Goal: Find specific page/section: Find specific page/section

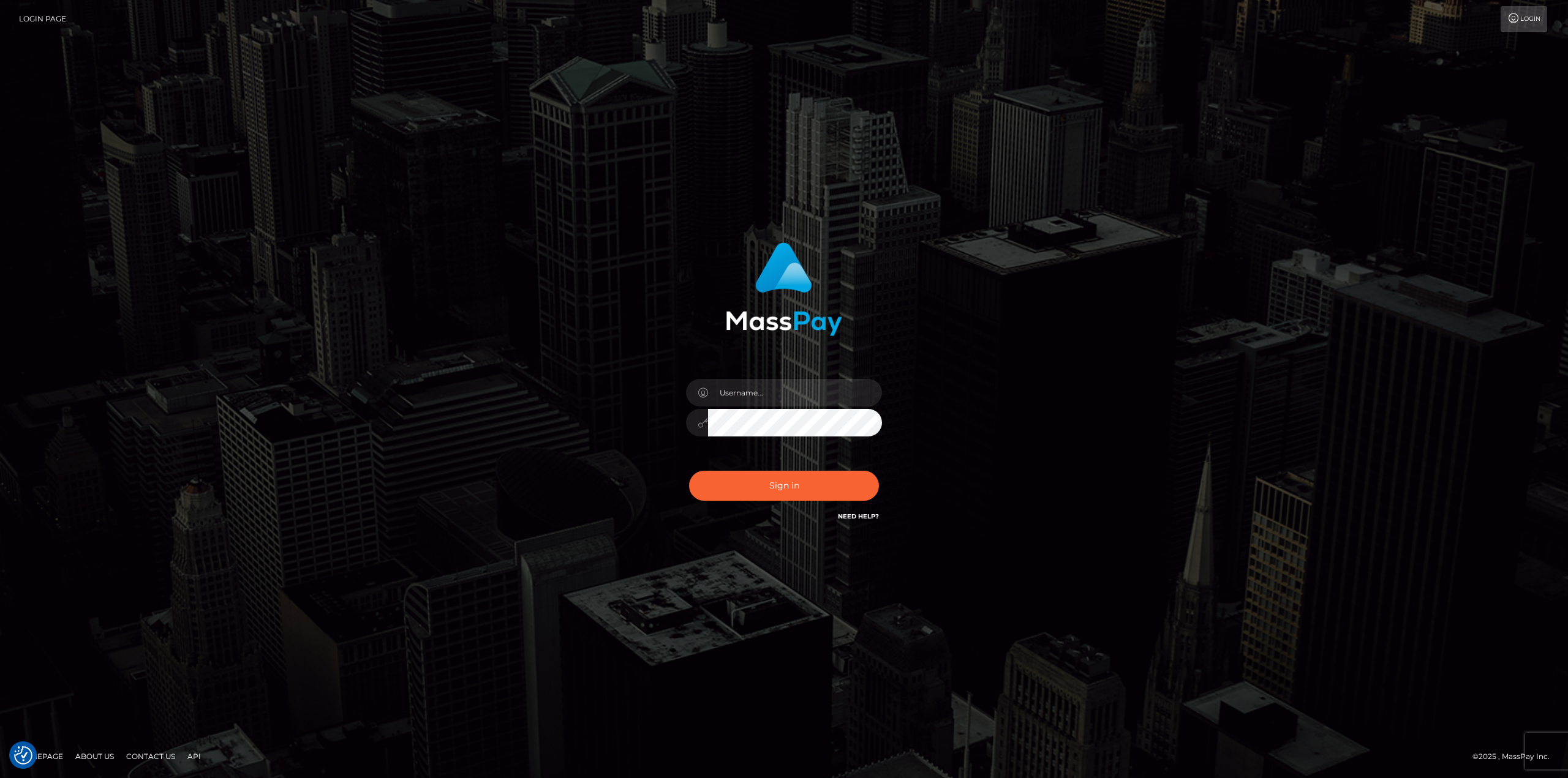
drag, startPoint x: 0, startPoint y: 0, endPoint x: 763, endPoint y: 393, distance: 858.3
click at [768, 379] on div at bounding box center [784, 416] width 215 height 94
click at [763, 392] on input "text" at bounding box center [795, 393] width 174 height 27
type input "Ahmed"
click at [759, 489] on button "Sign in" at bounding box center [783, 486] width 190 height 30
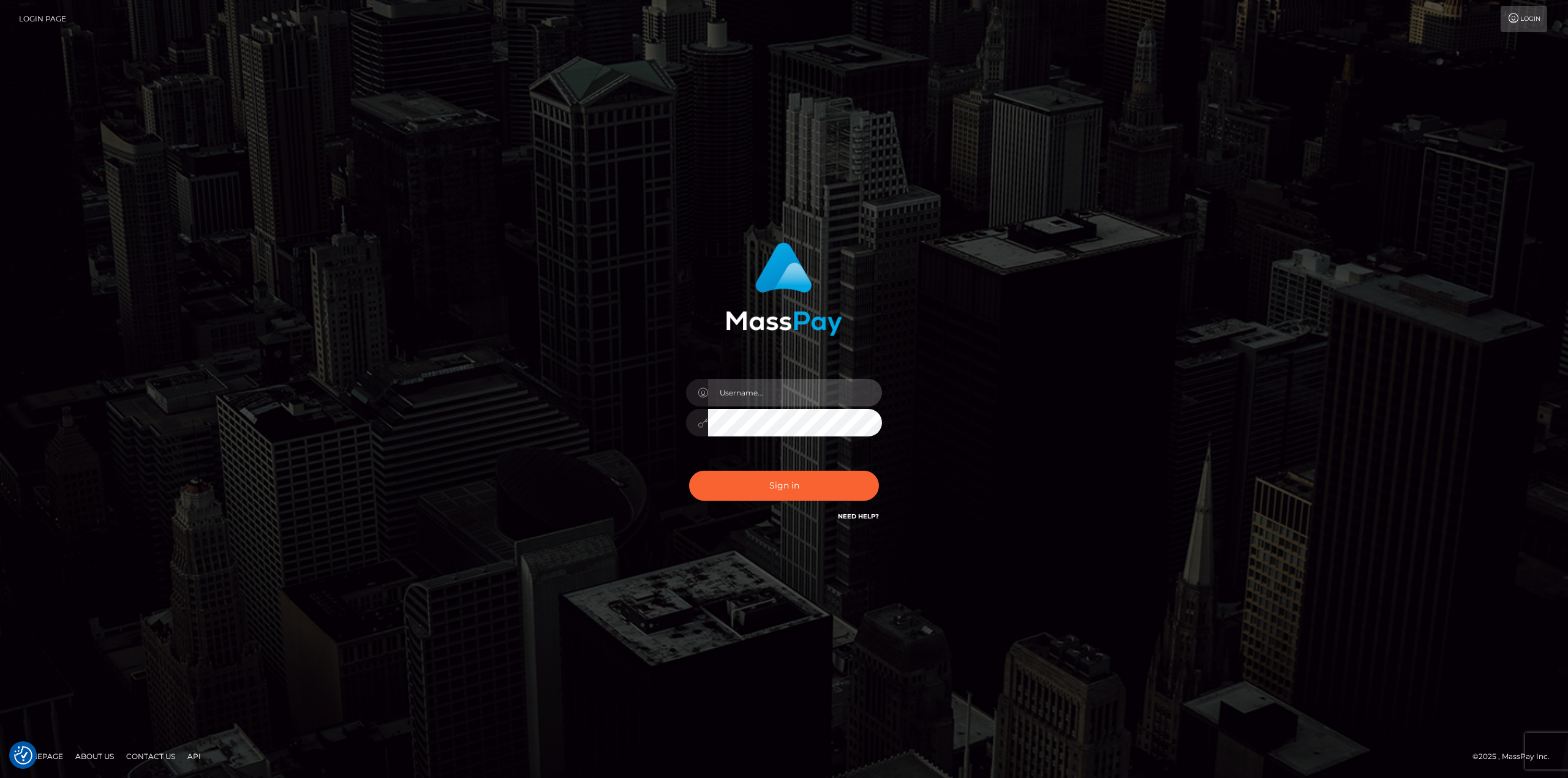
drag, startPoint x: 764, startPoint y: 396, endPoint x: 772, endPoint y: 404, distance: 11.3
click at [764, 396] on input "text" at bounding box center [795, 393] width 174 height 27
type input "[PERSON_NAME]"
click at [792, 488] on button "Sign in" at bounding box center [783, 486] width 190 height 30
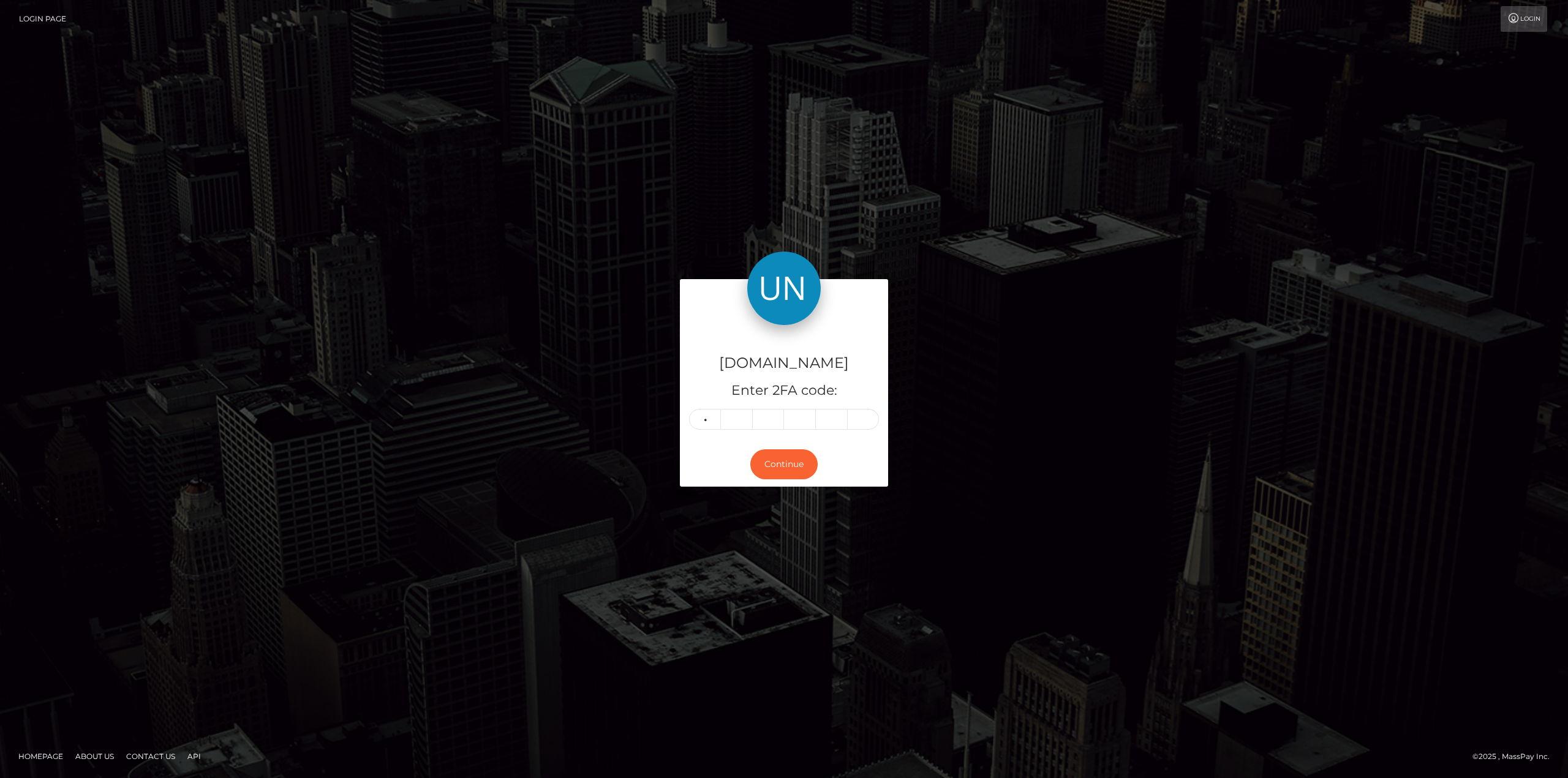
type input "5"
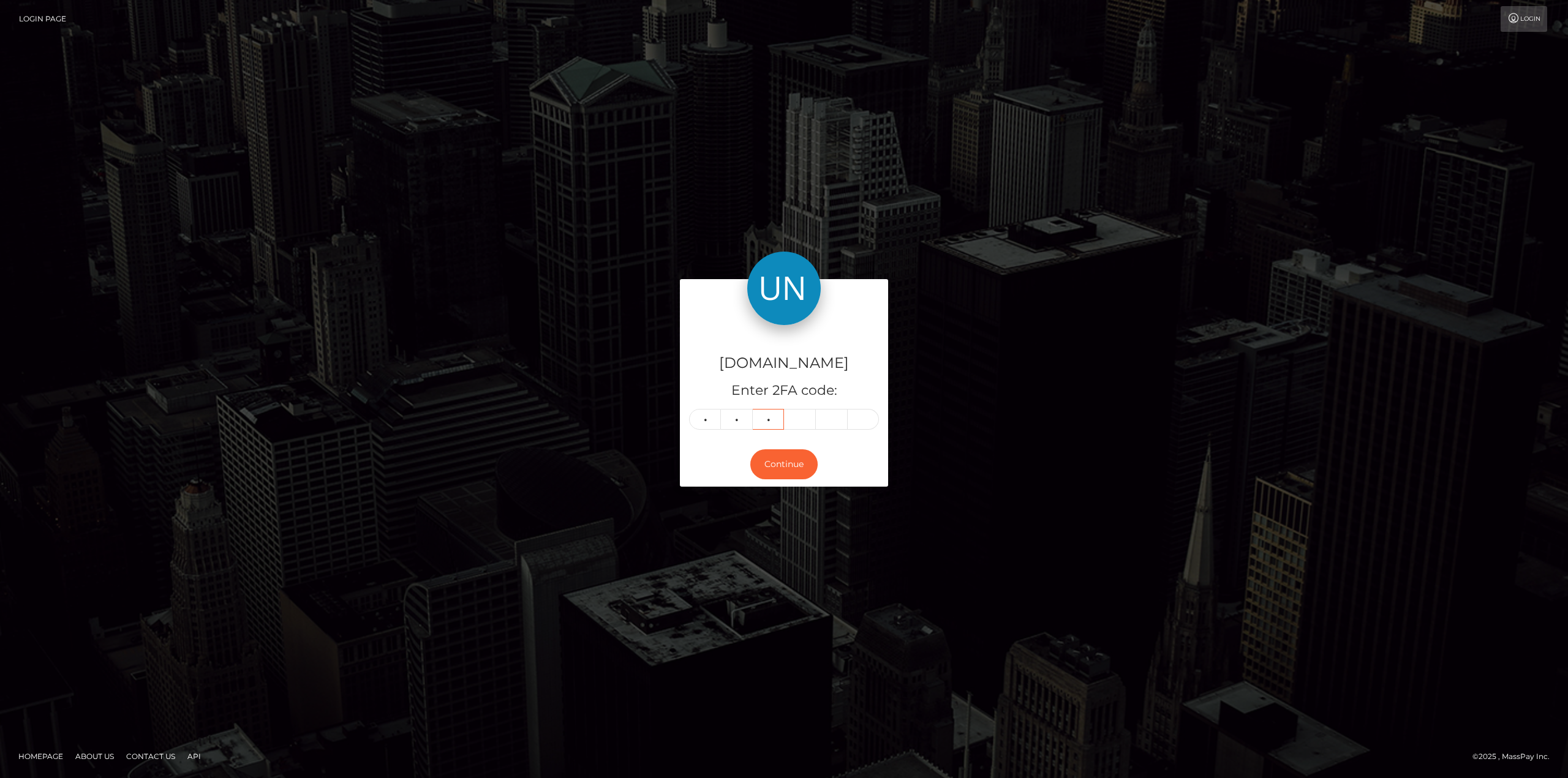
type input "8"
type input "1"
type input "7"
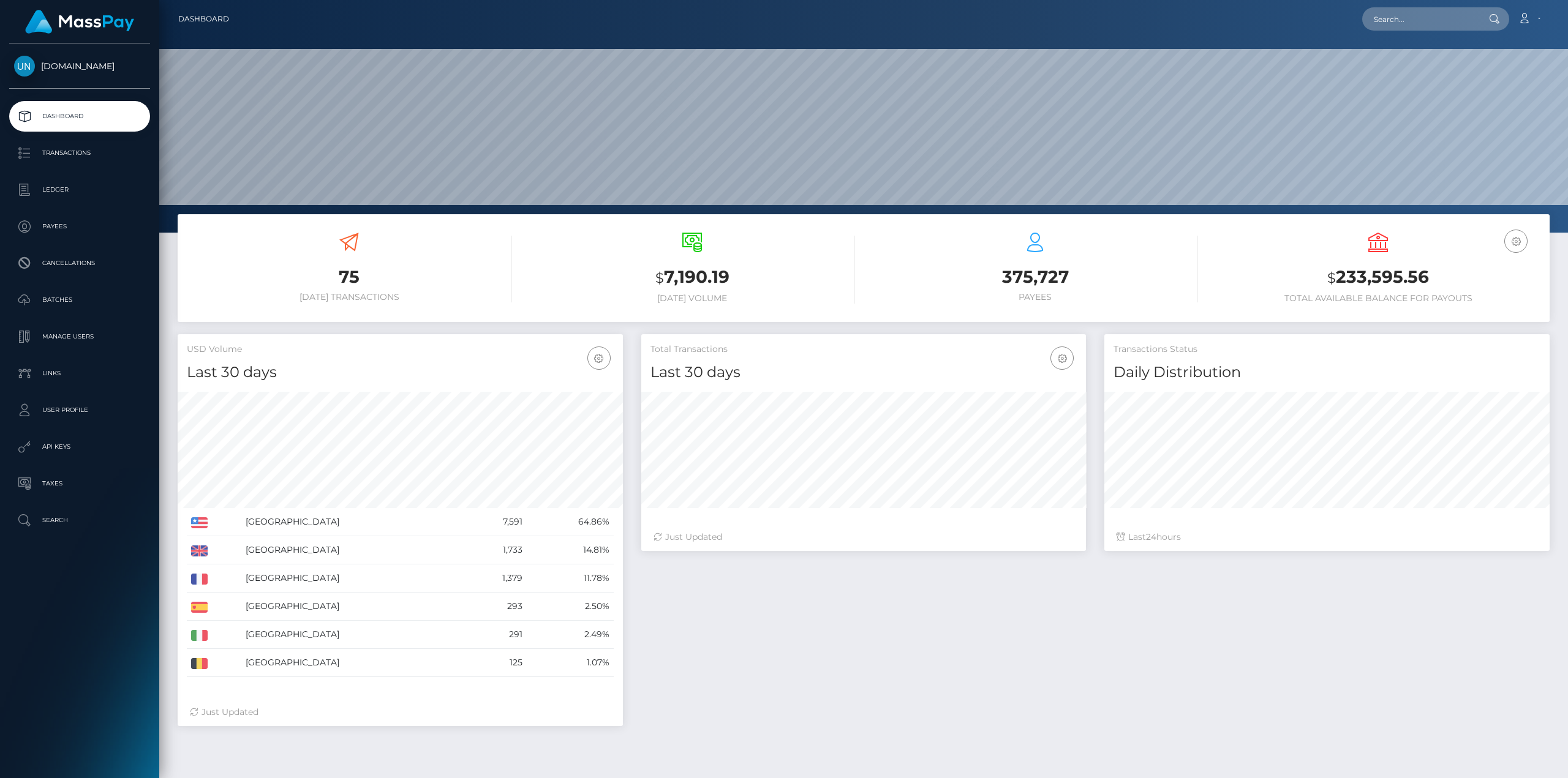
scroll to position [217, 445]
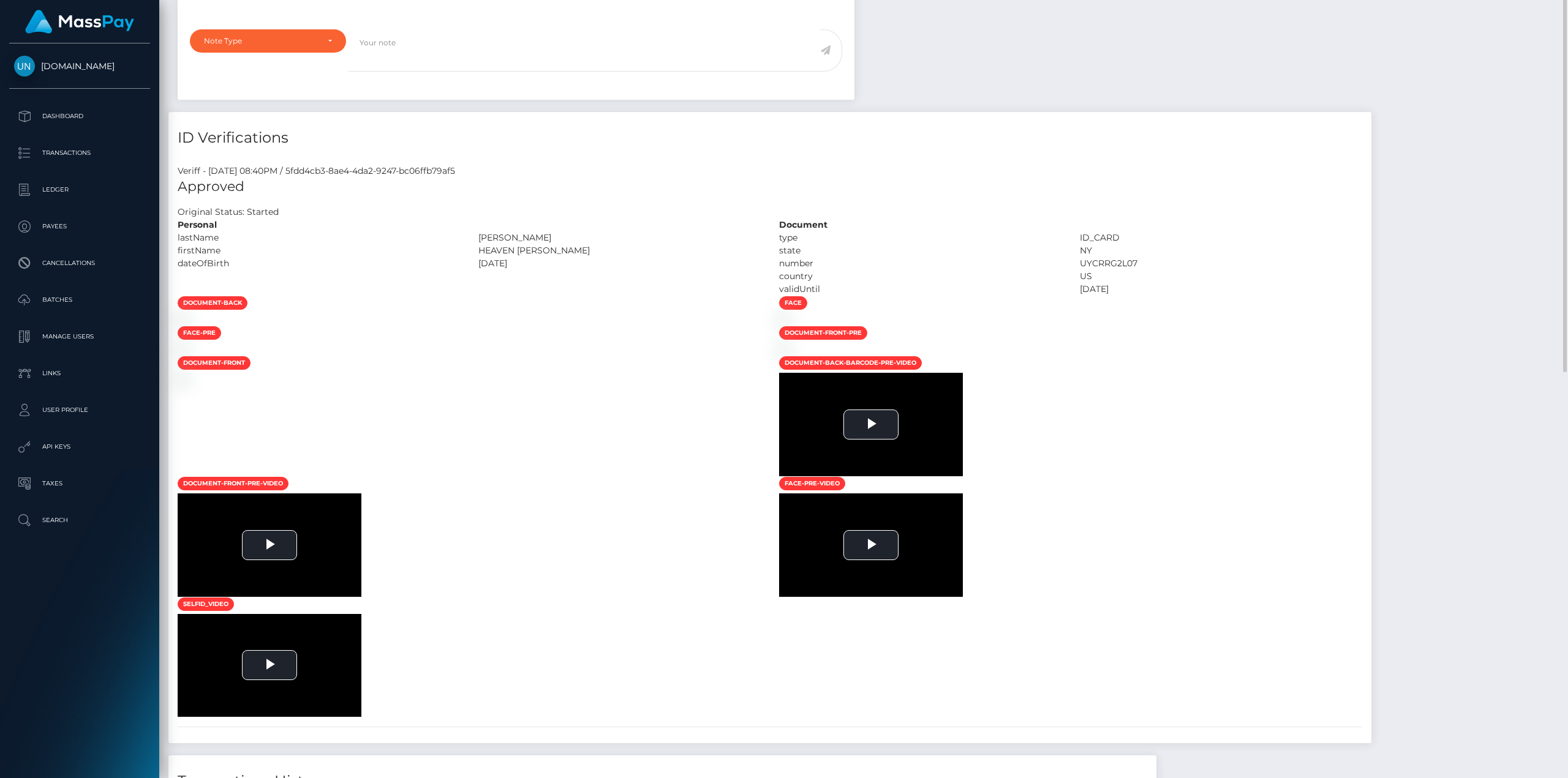
scroll to position [147, 445]
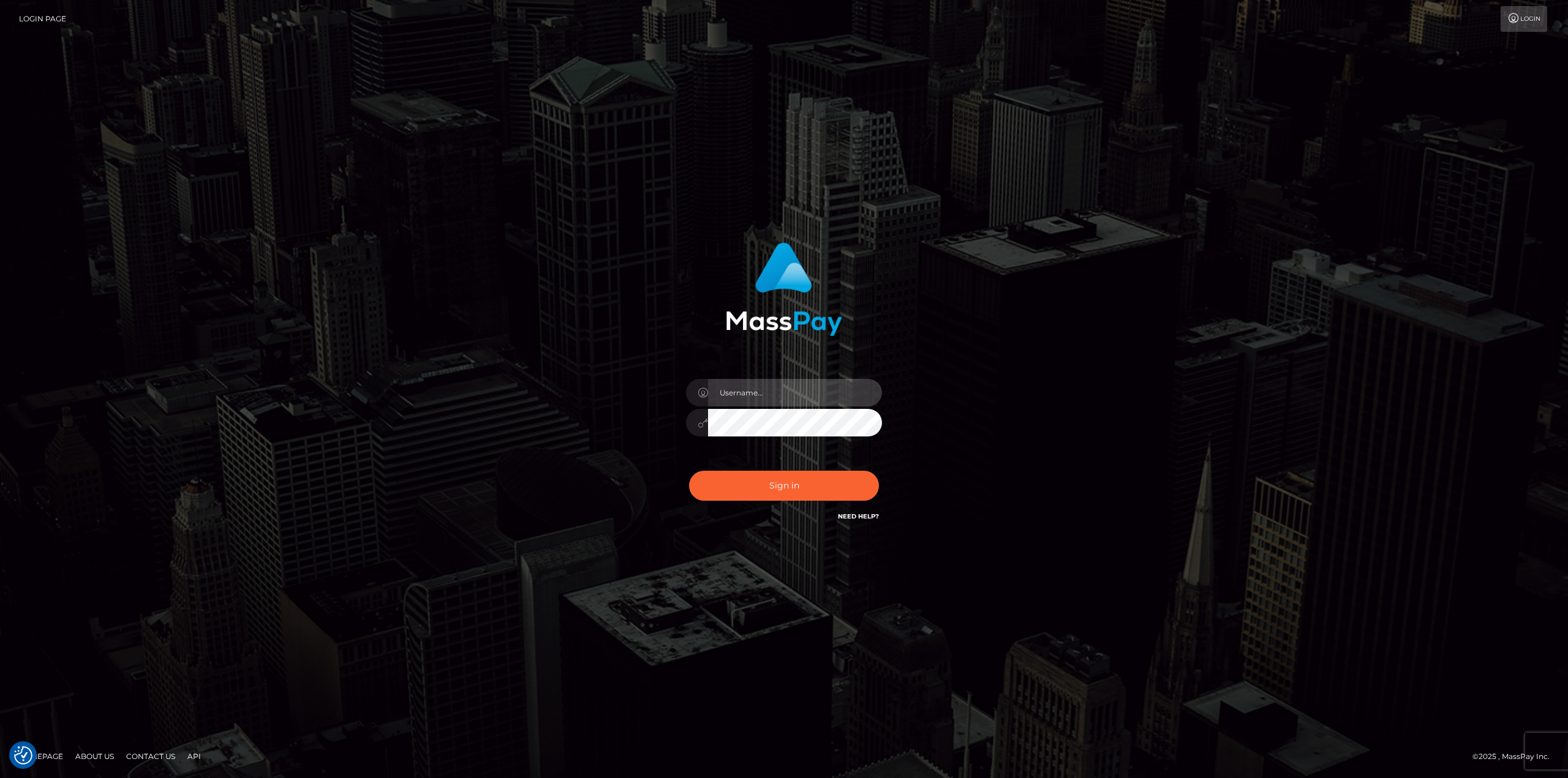
click at [786, 396] on input "text" at bounding box center [795, 393] width 174 height 27
type input "Ahmed"
click at [688, 471] on button "Sign in" at bounding box center [783, 486] width 190 height 30
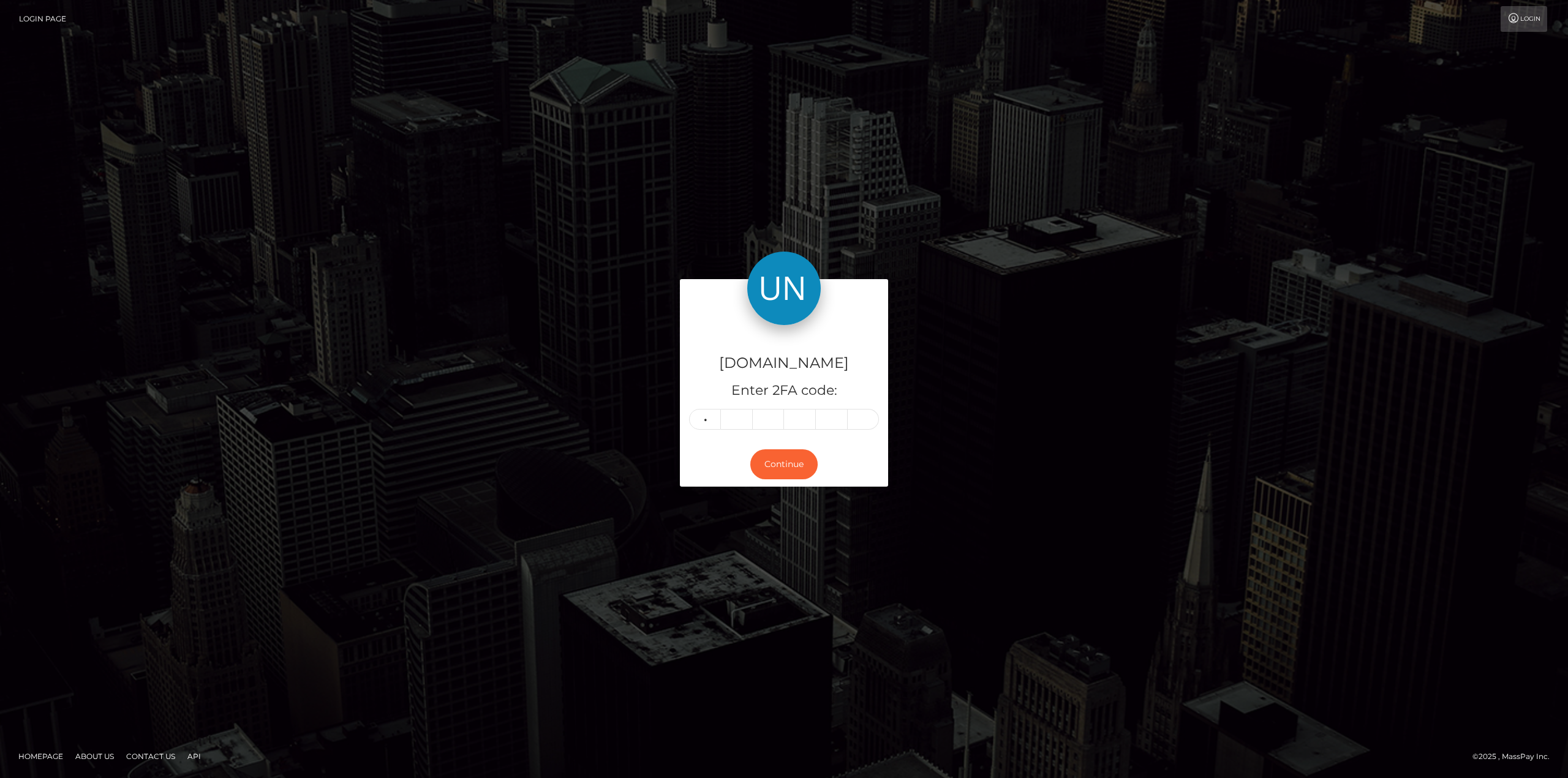
type input "7"
type input "4"
type input "0"
type input "6"
type input "2"
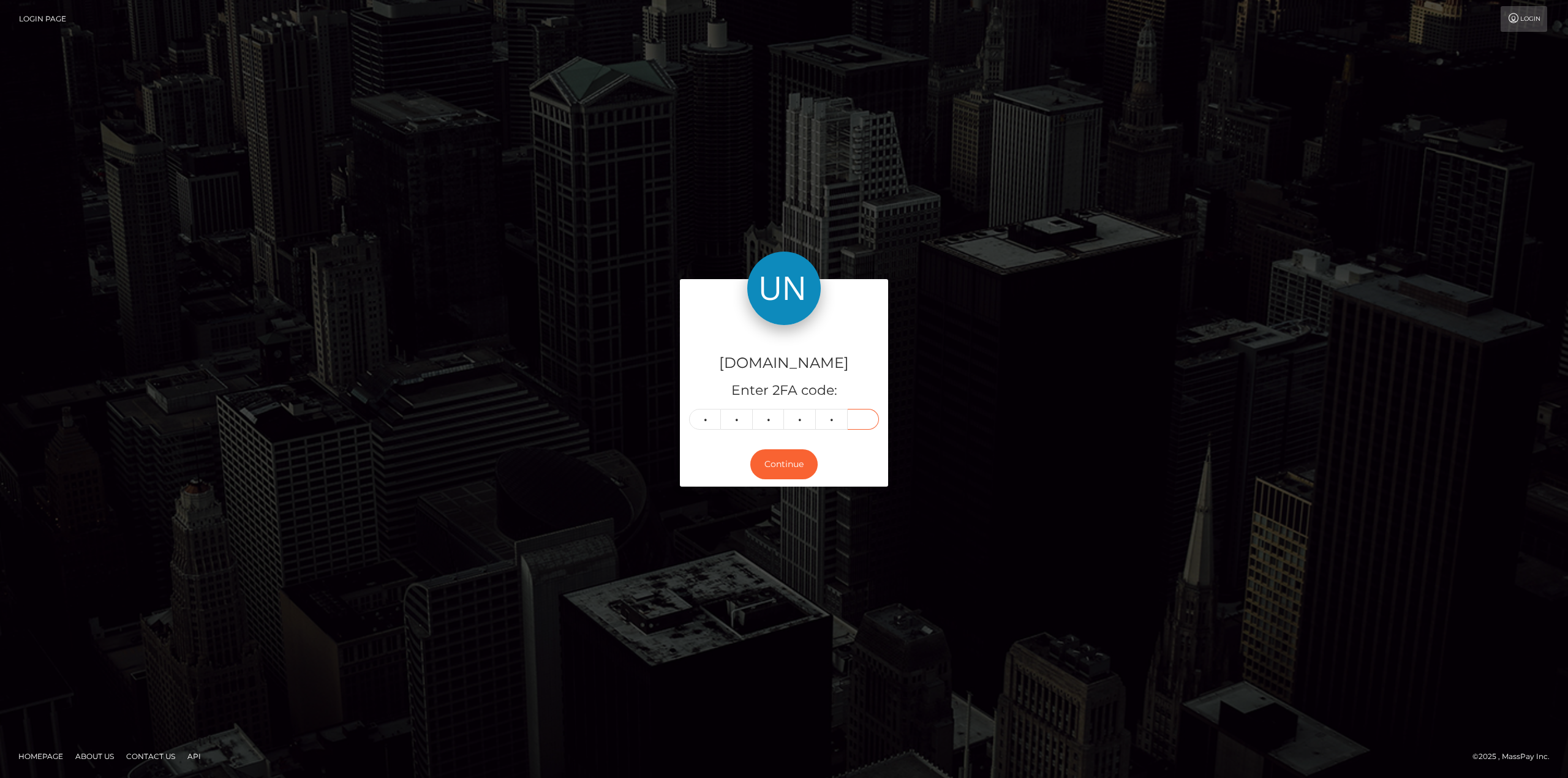
click at [858, 418] on input "text" at bounding box center [863, 418] width 32 height 20
type input "7"
type input "4"
type input "0"
type input "6"
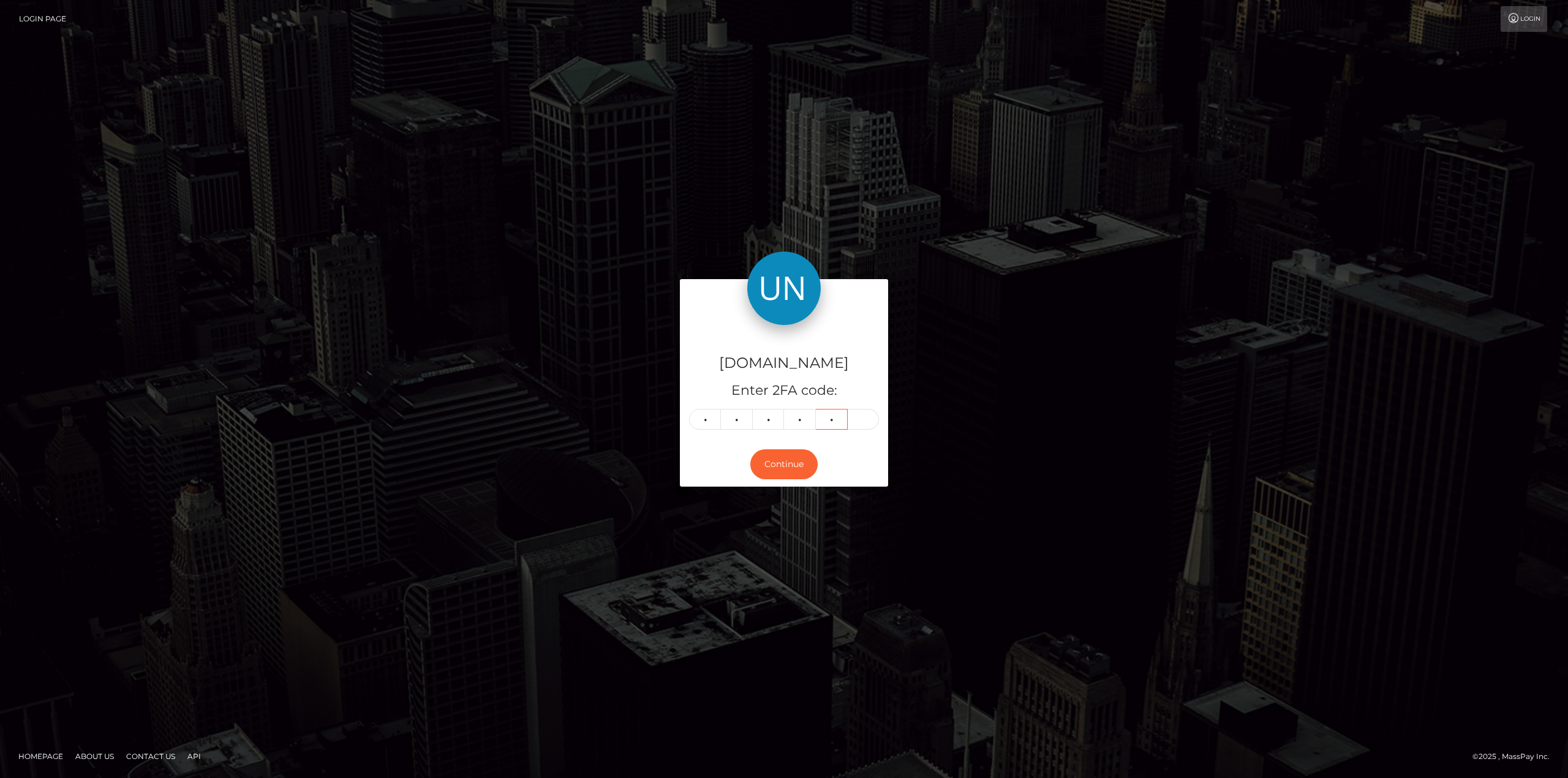
type input "2"
type input "9"
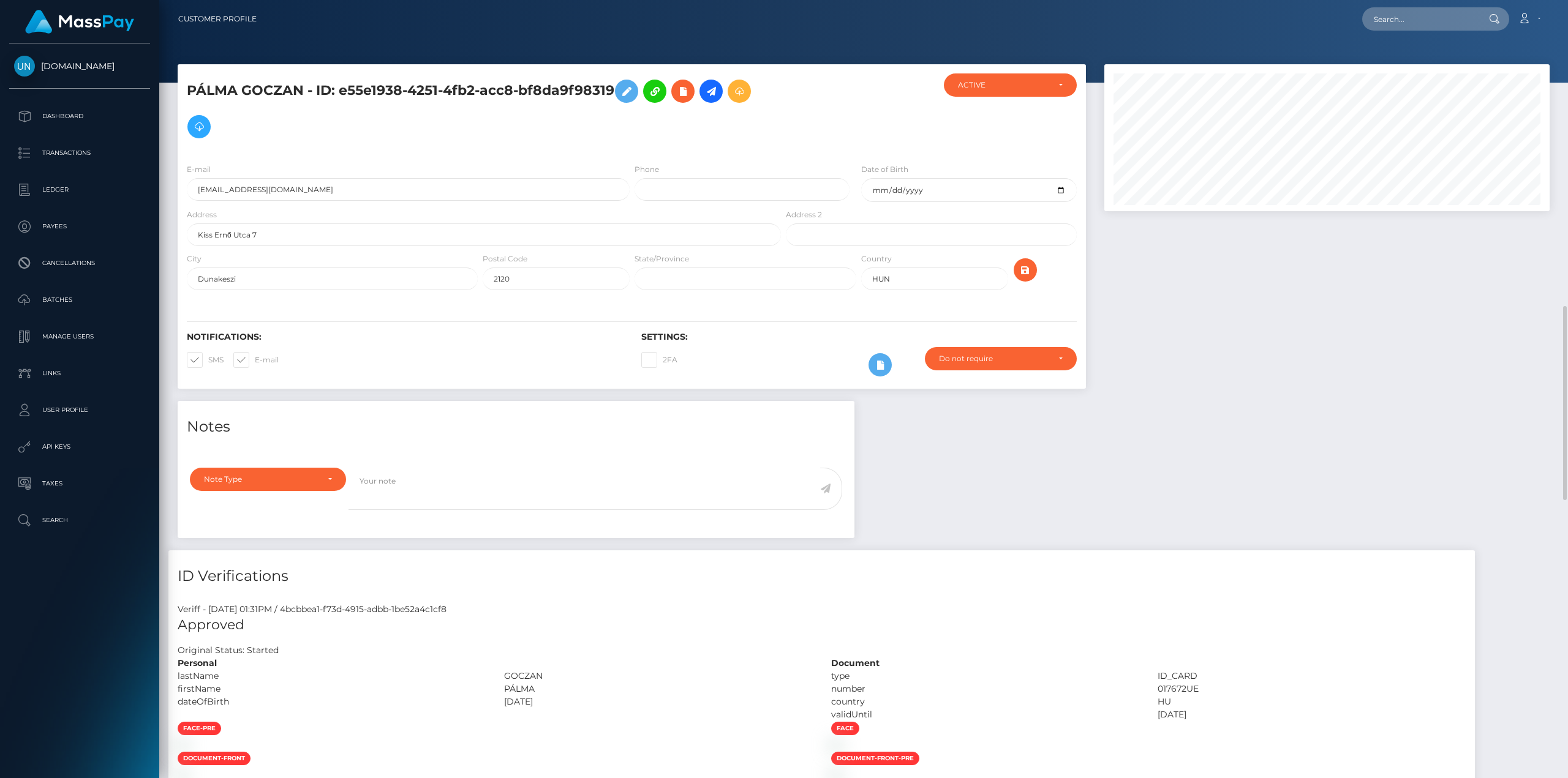
scroll to position [429, 0]
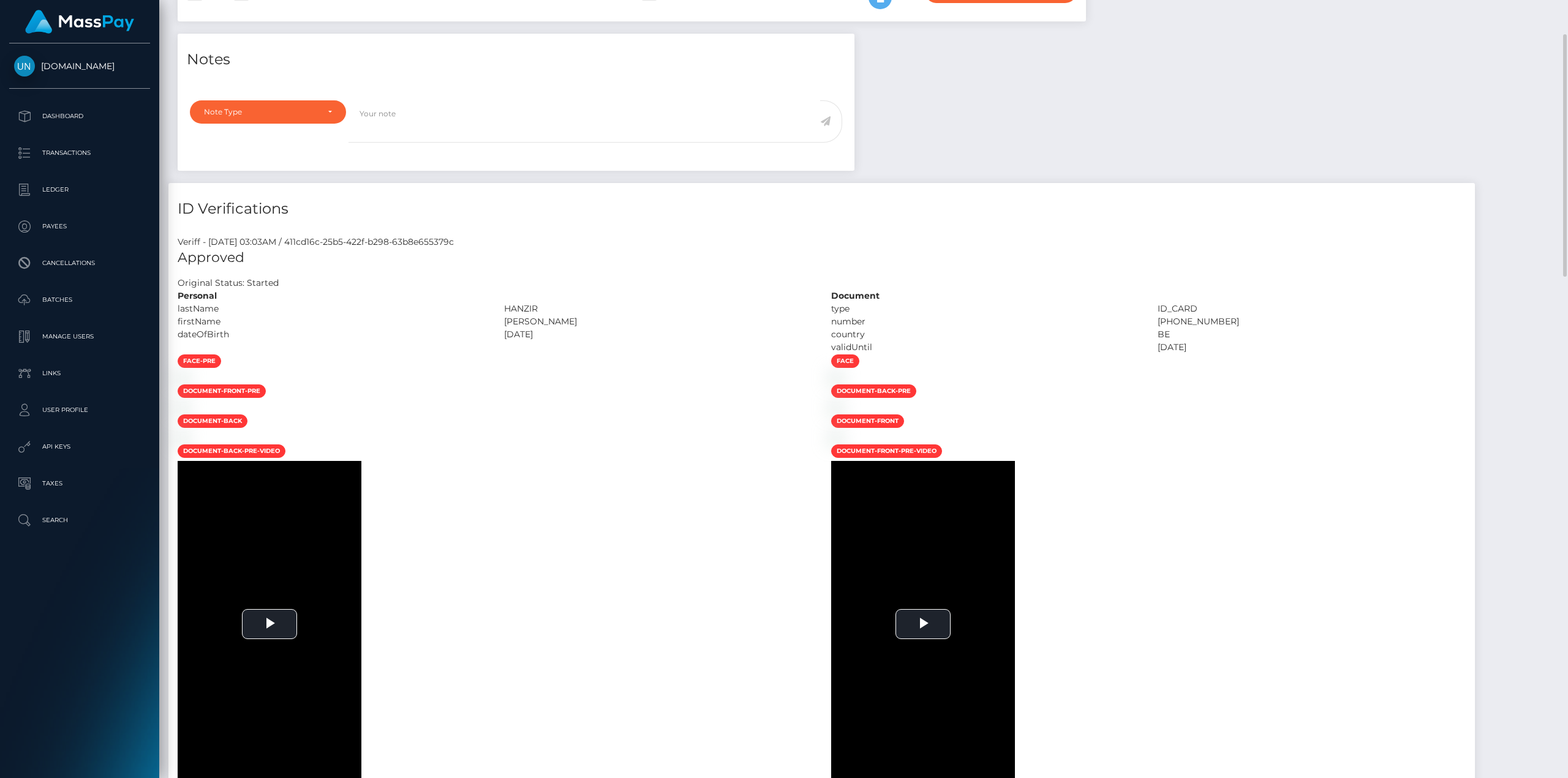
scroll to position [489, 0]
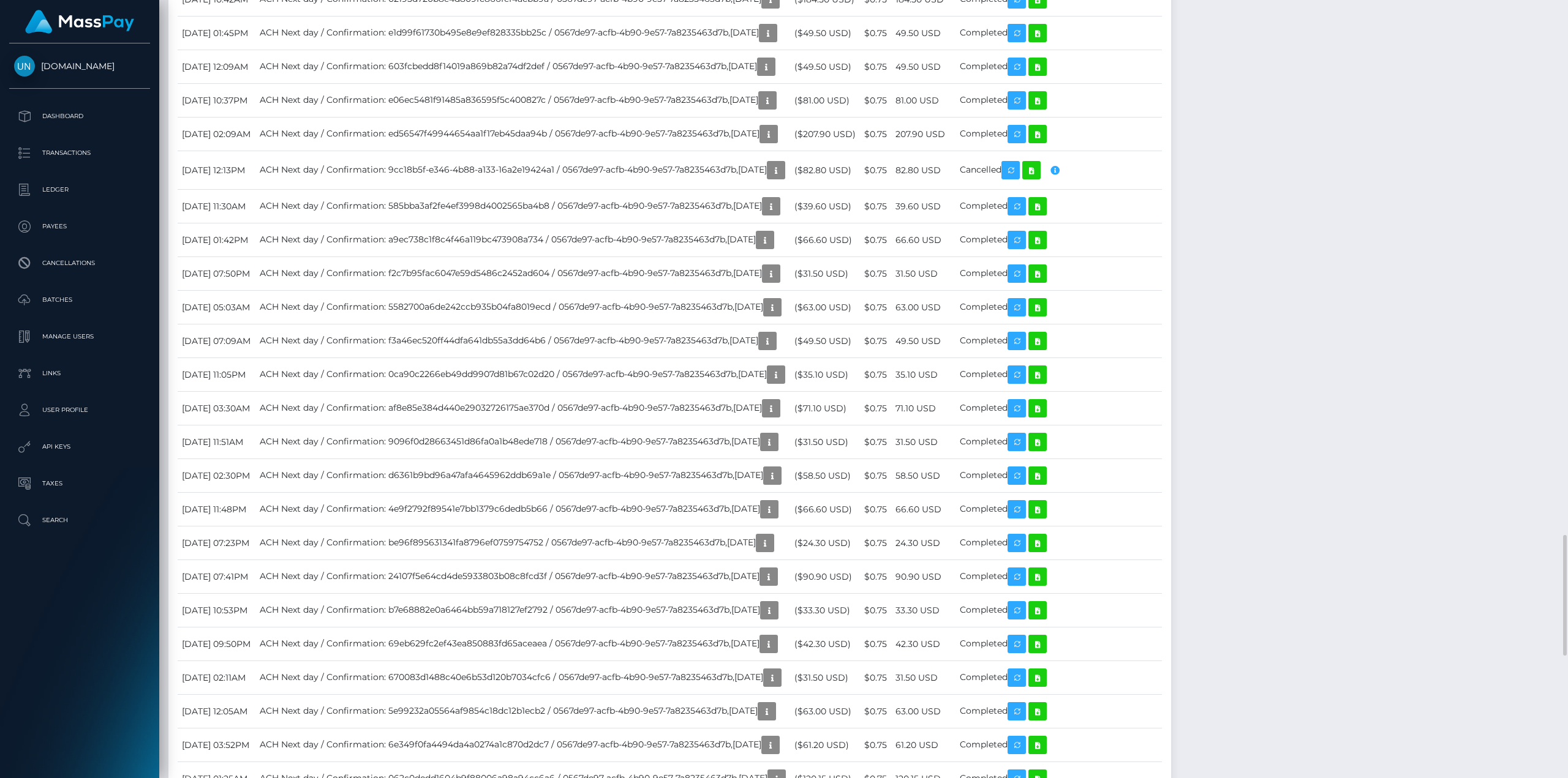
scroll to position [2326, 0]
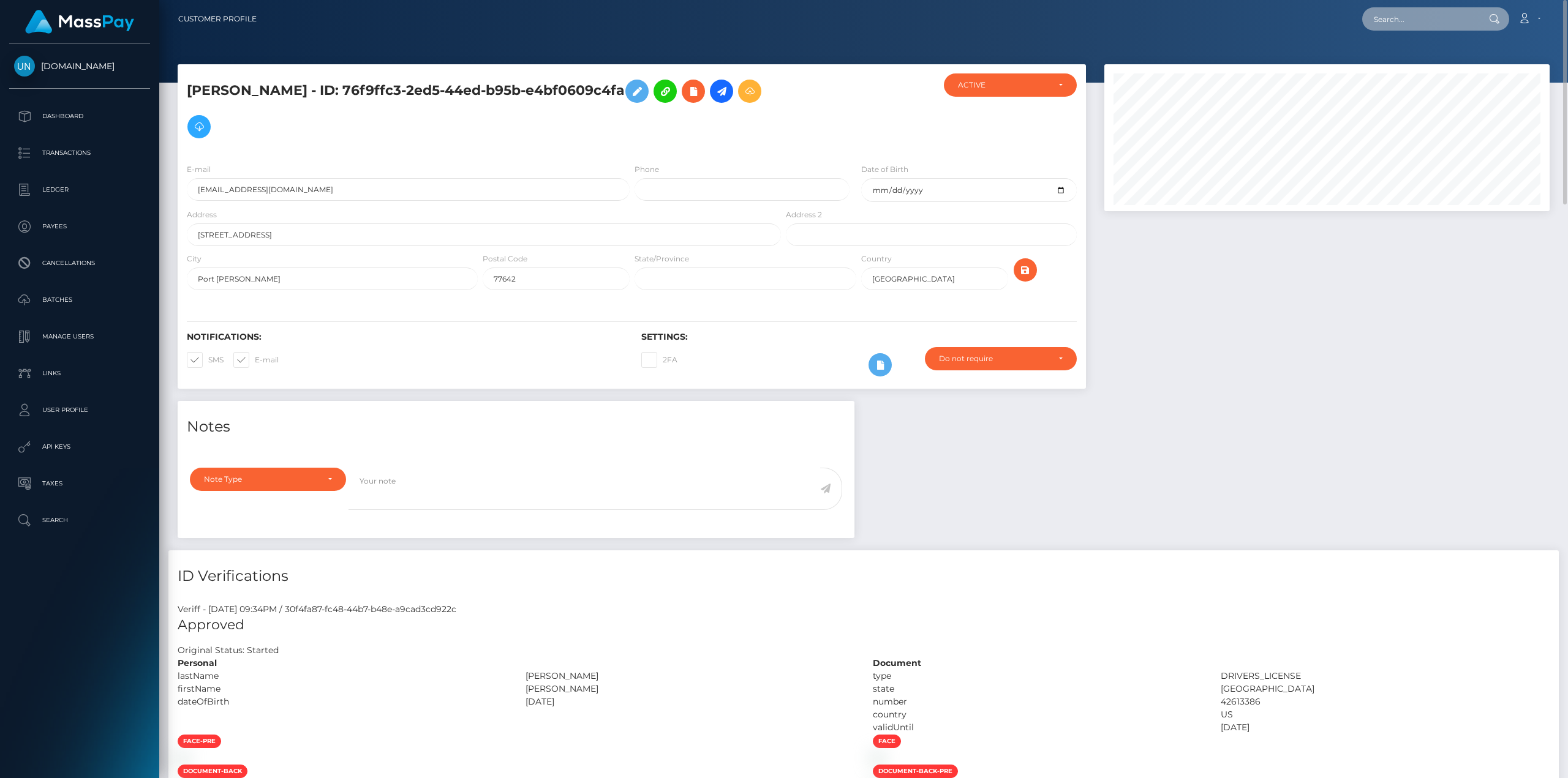
paste input "[PERSON_NAME]"
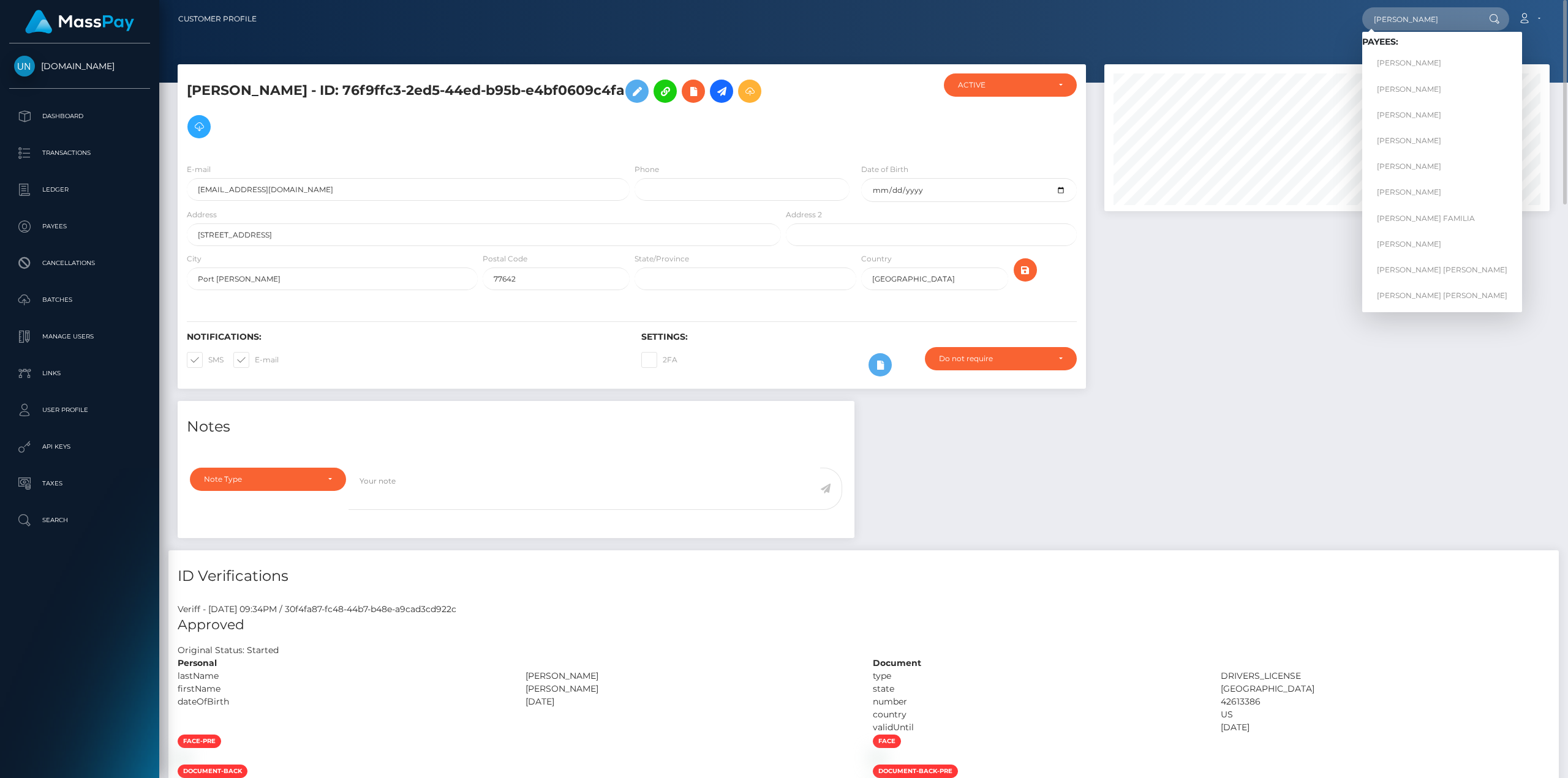
click at [1496, 19] on icon at bounding box center [1494, 19] width 11 height 10
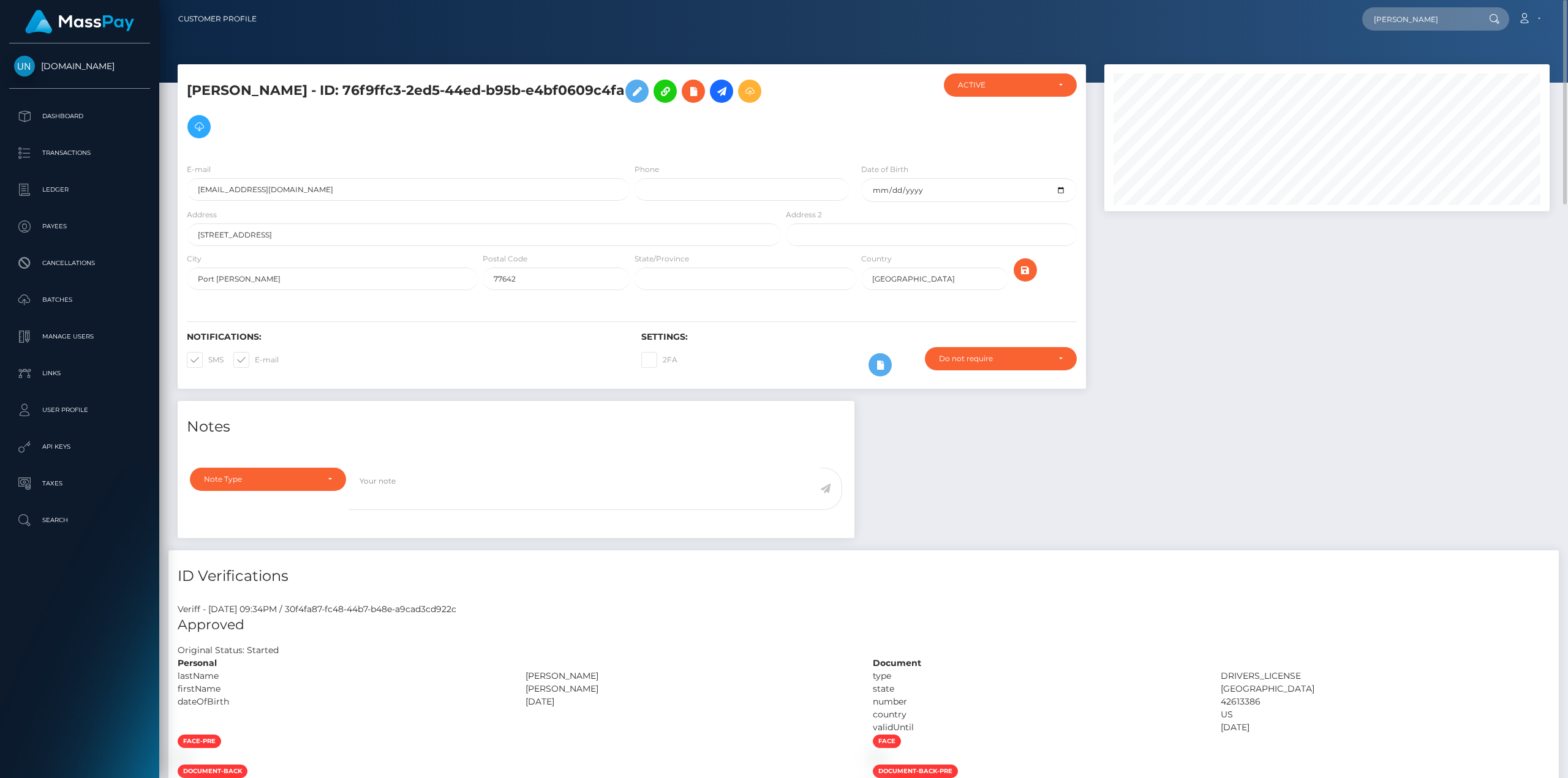
click at [1492, 19] on icon at bounding box center [1494, 19] width 11 height 10
click at [1457, 21] on input "[PERSON_NAME]" at bounding box center [1420, 19] width 115 height 23
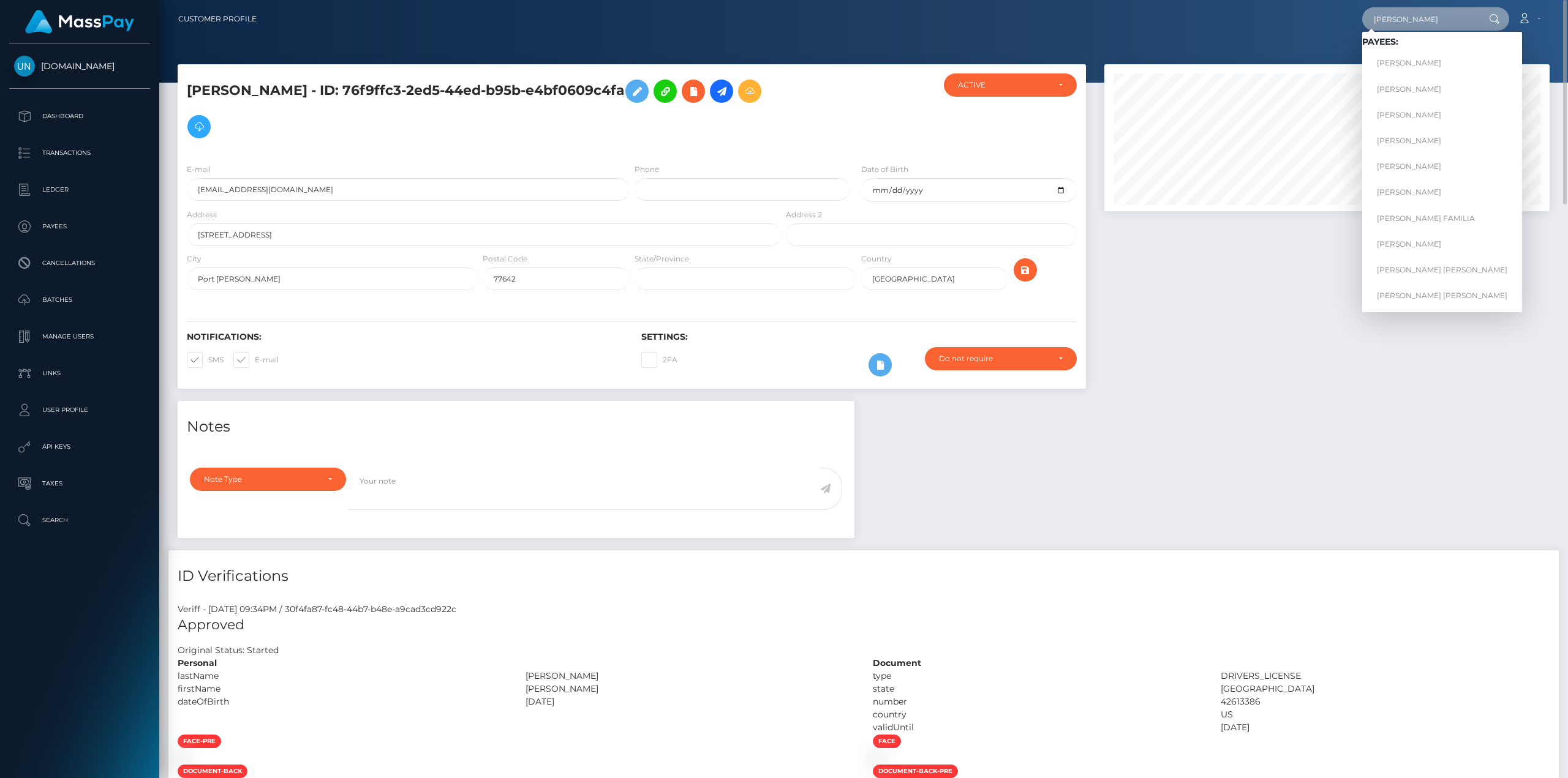
type input "[PERSON_NAME]"
click at [1393, 66] on link "[PERSON_NAME]" at bounding box center [1442, 62] width 160 height 22
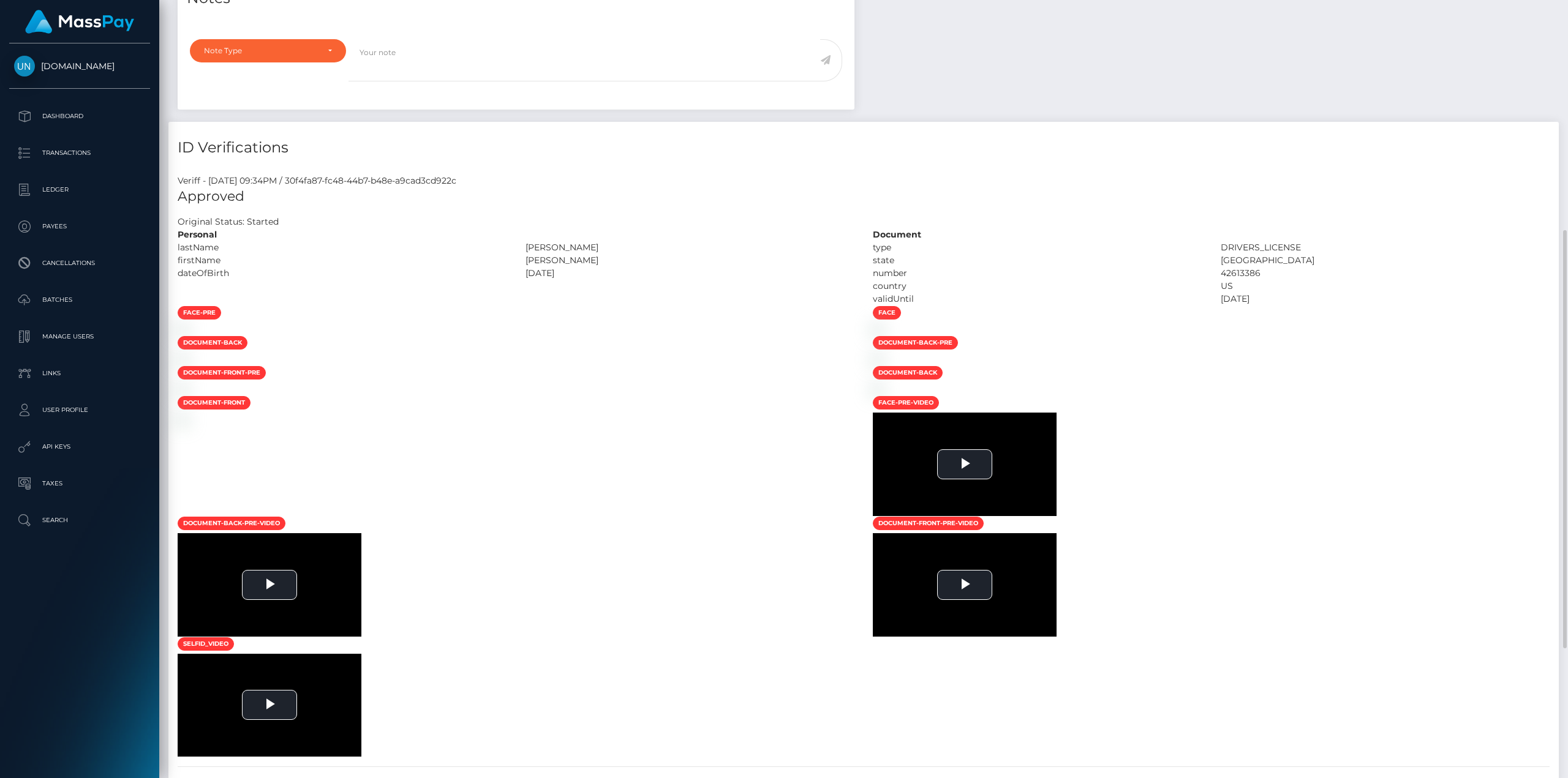
scroll to position [612, 0]
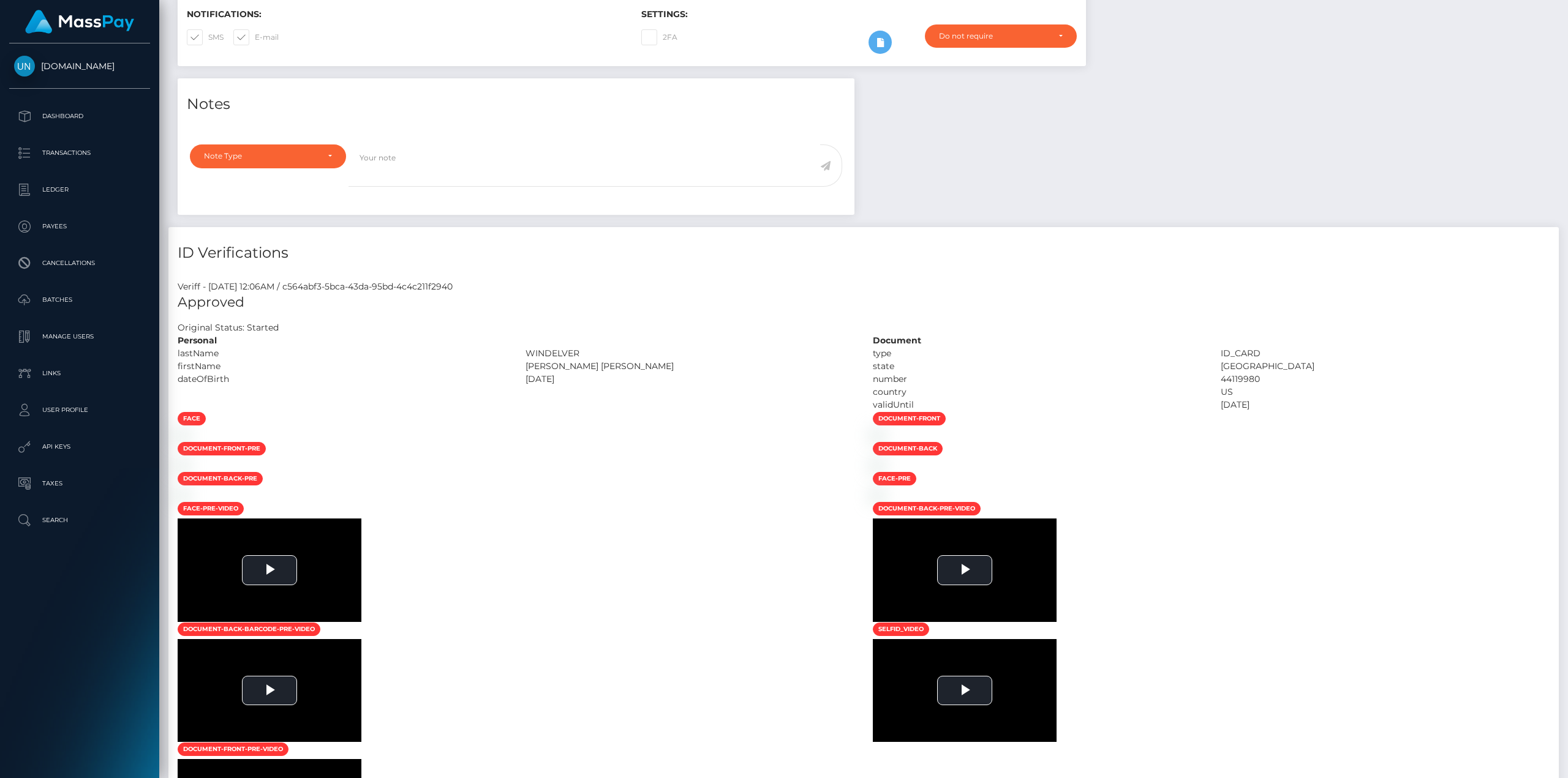
scroll to position [551, 0]
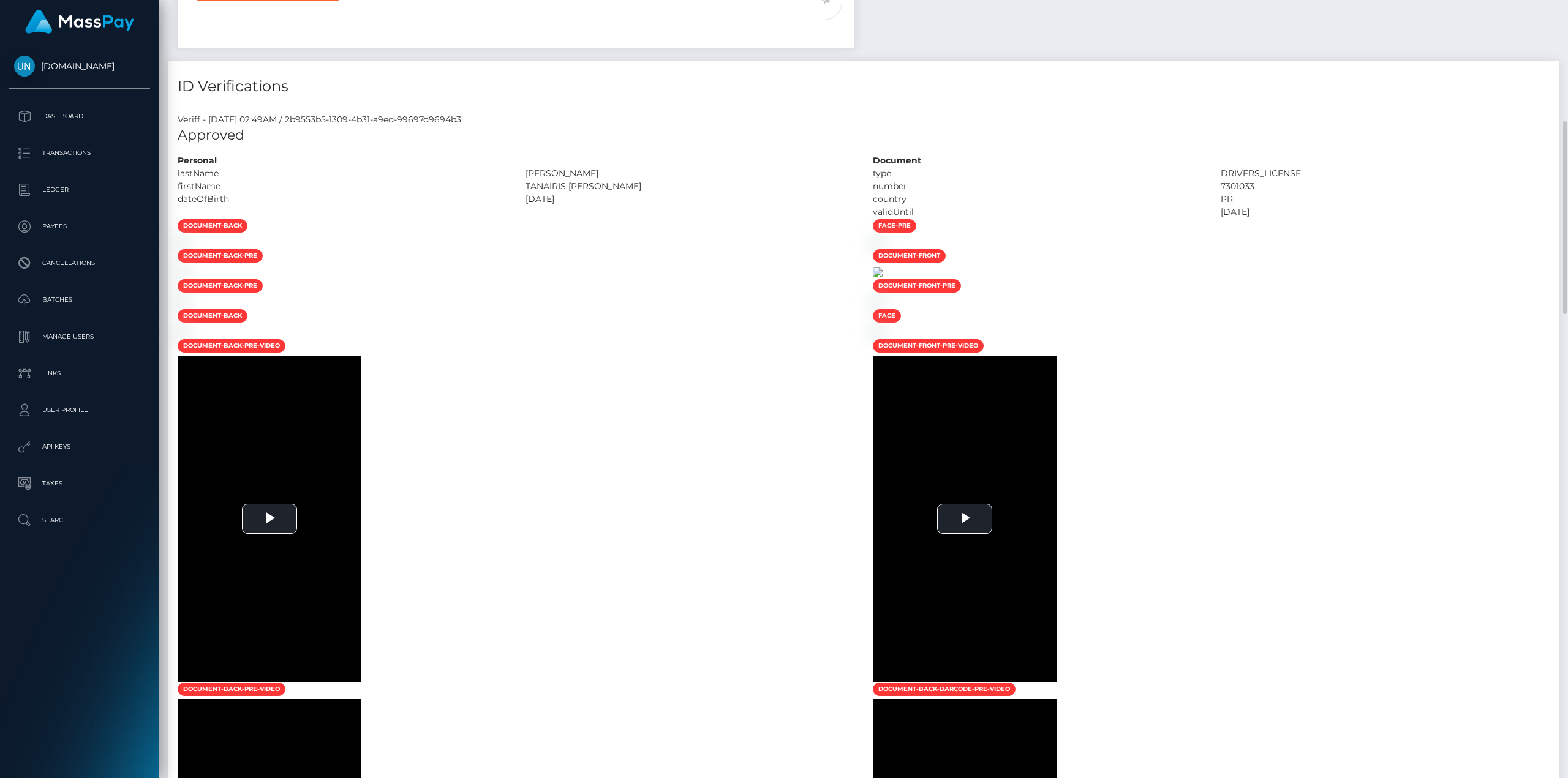
scroll to position [796, 0]
